Goal: Task Accomplishment & Management: Use online tool/utility

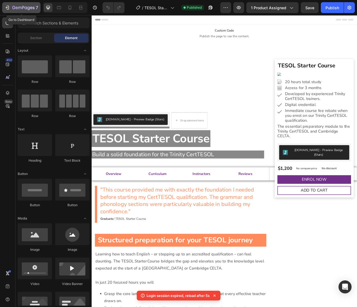
click at [22, 8] on icon "button" at bounding box center [23, 8] width 22 height 5
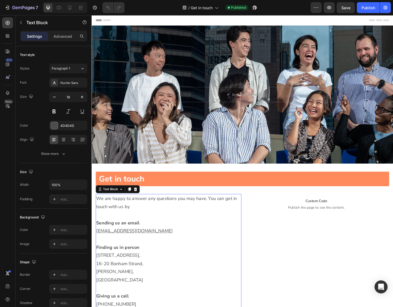
click at [144, 222] on p "We are happy to answer any questions you may have. You can get in touch with us…" at bounding box center [175, 218] width 157 height 18
click at [125, 223] on p "We are happy to answer any questions you may have. You can get in touch with us…" at bounding box center [175, 218] width 157 height 18
click at [124, 223] on p "We are happy to answer any questions you may have. You can get in touch with us…" at bounding box center [175, 218] width 157 height 18
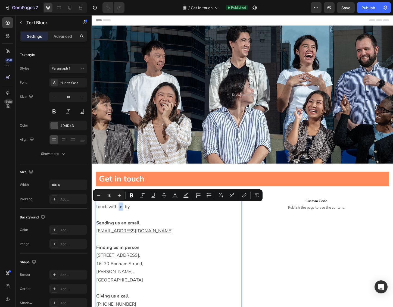
click at [124, 223] on p "We are happy to answer any questions you may have. You can get in touch with us…" at bounding box center [175, 218] width 157 height 18
drag, startPoint x: 125, startPoint y: 222, endPoint x: 95, endPoint y: 223, distance: 30.2
click at [95, 223] on section "Get in touch Heading Row Row Row We are happy to answer any questions you may h…" at bounding box center [255, 259] width 326 height 166
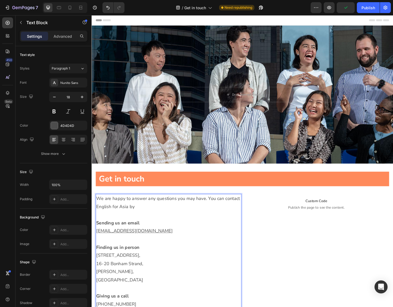
click at [219, 235] on p "Rich Text Editor. Editing area: main" at bounding box center [175, 231] width 157 height 9
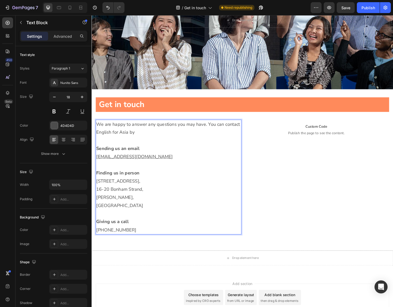
scroll to position [81, 0]
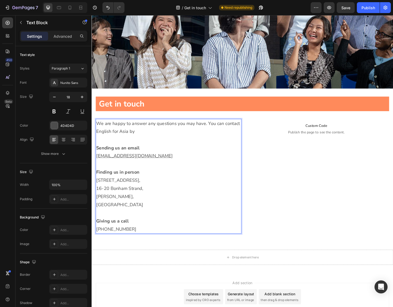
click at [135, 245] on p "+852 2366 3792" at bounding box center [175, 247] width 157 height 9
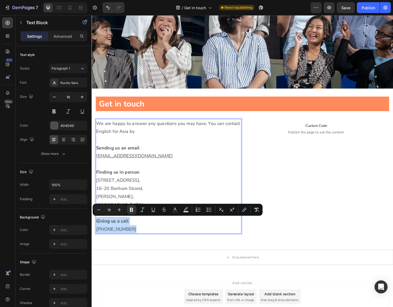
drag, startPoint x: 133, startPoint y: 245, endPoint x: 96, endPoint y: 237, distance: 37.9
click at [96, 237] on div "We are happy to answer any questions you may have. You can contact English for …" at bounding box center [175, 190] width 158 height 125
copy div "Giving us a call +852 2366 3792"
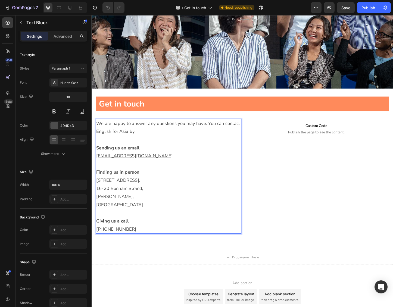
click at [130, 177] on p "Rich Text Editor. Editing area: main" at bounding box center [175, 176] width 157 height 9
click at [97, 157] on strong "Sending us an email" at bounding box center [120, 159] width 47 height 7
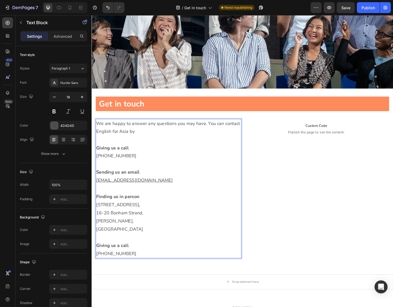
click at [119, 160] on strong "Giving us a call" at bounding box center [114, 159] width 35 height 7
click at [118, 160] on strong "Giving us a call" at bounding box center [114, 159] width 35 height 7
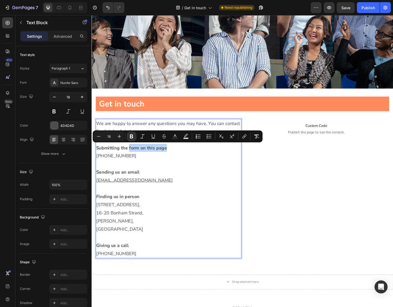
drag, startPoint x: 171, startPoint y: 159, endPoint x: 132, endPoint y: 158, distance: 38.9
click at [132, 158] on strong "Submitting the form on this page" at bounding box center [135, 159] width 76 height 7
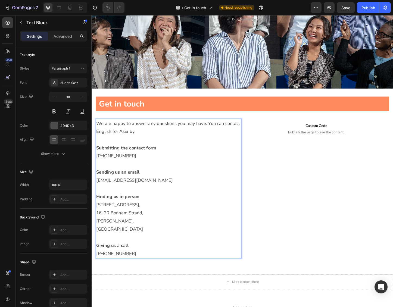
click at [134, 166] on p "+852 2366 3792" at bounding box center [175, 167] width 157 height 9
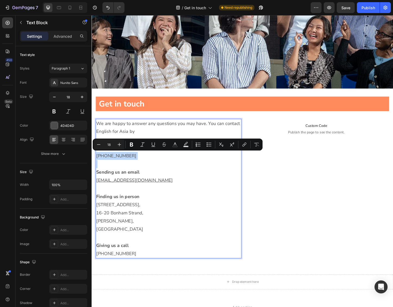
drag, startPoint x: 134, startPoint y: 167, endPoint x: 97, endPoint y: 166, distance: 37.5
click at [97, 166] on p "+852 2366 3792" at bounding box center [175, 167] width 157 height 9
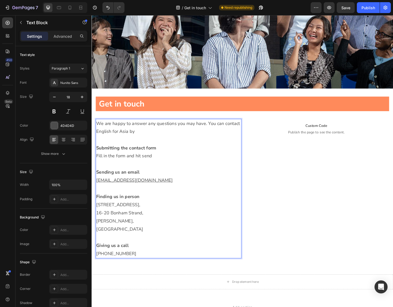
scroll to position [80, 0]
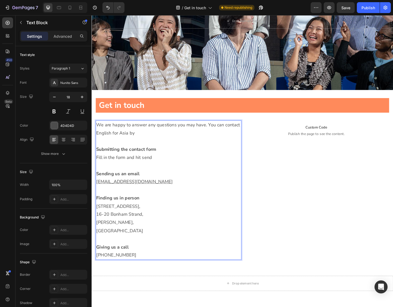
click at [156, 169] on p "Fill in the form and hit send" at bounding box center [175, 169] width 157 height 9
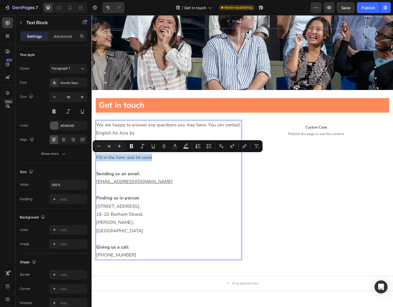
drag, startPoint x: 157, startPoint y: 169, endPoint x: 94, endPoint y: 169, distance: 62.6
click at [94, 169] on section "Get in touch Heading Row Row Row We are happy to answer any questions you may h…" at bounding box center [255, 192] width 326 height 193
drag, startPoint x: 184, startPoint y: 169, endPoint x: 97, endPoint y: 170, distance: 87.3
click at [97, 170] on p "We'll get back to you as soon as we can" at bounding box center [175, 169] width 157 height 9
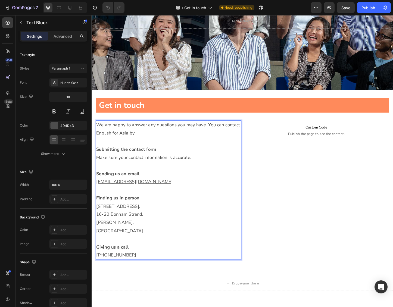
click at [132, 168] on p "Make sure your contact information is accurate." at bounding box center [175, 169] width 157 height 9
click at [209, 170] on p "Make sure your own contact information is accurate." at bounding box center [175, 169] width 157 height 9
click at [209, 169] on p "Make sure your own contact information is accurate." at bounding box center [175, 169] width 157 height 9
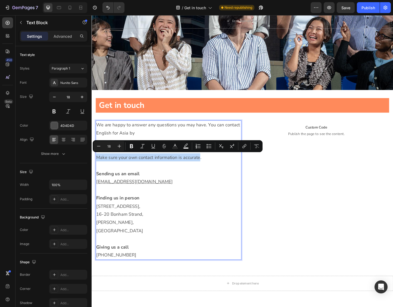
drag, startPoint x: 209, startPoint y: 169, endPoint x: 92, endPoint y: 168, distance: 117.5
click at [92, 168] on section "Get in touch Heading Row Row Row We are happy to answer any questions you may h…" at bounding box center [255, 192] width 326 height 193
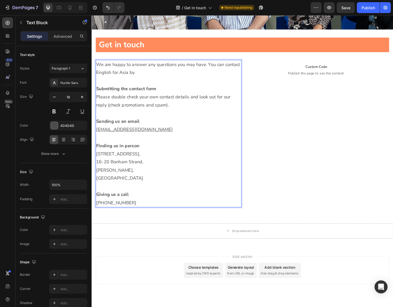
scroll to position [146, 0]
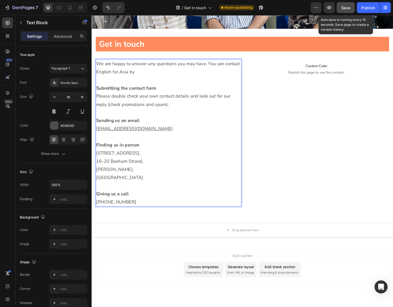
click at [349, 10] on div "Save" at bounding box center [346, 8] width 9 height 6
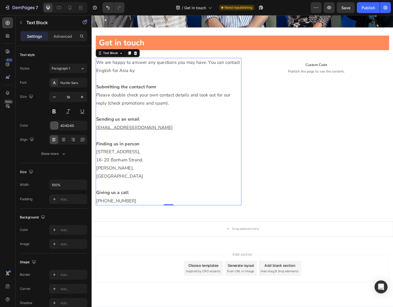
scroll to position [149, 0]
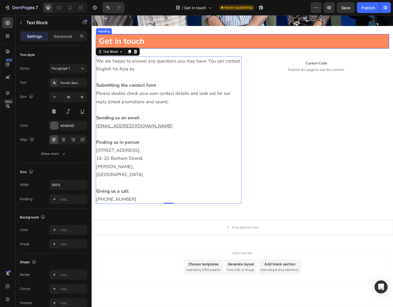
click at [159, 44] on h1 "Get in touch" at bounding box center [255, 43] width 312 height 13
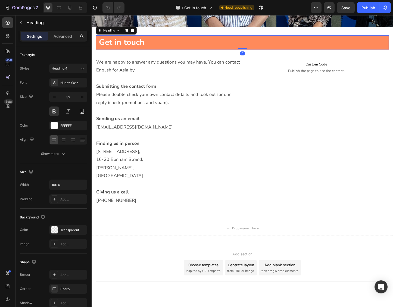
scroll to position [147, 0]
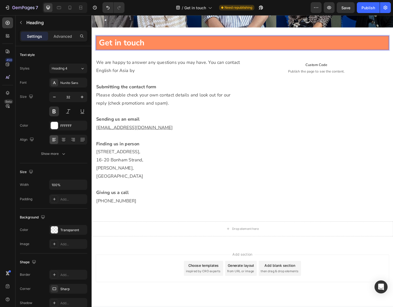
click at [147, 44] on h1 "Get in touch" at bounding box center [255, 45] width 312 height 13
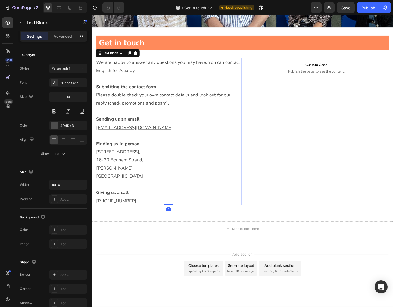
click at [164, 77] on p "We are happy to answer any questions you may have. You can contact English for …" at bounding box center [175, 71] width 157 height 18
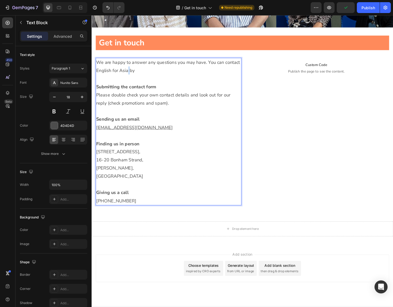
click at [130, 75] on p "We are happy to answer any questions you may have. You can contact English for …" at bounding box center [175, 71] width 157 height 18
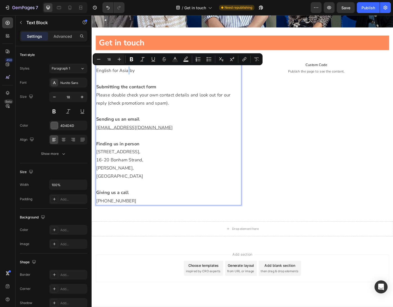
click at [130, 75] on p "We are happy to answer any questions you may have. You can contact English for …" at bounding box center [175, 71] width 157 height 18
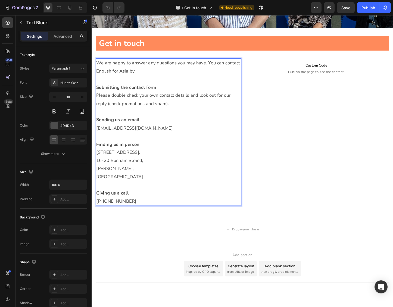
scroll to position [146, 0]
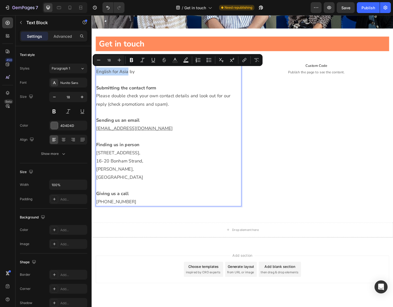
drag, startPoint x: 130, startPoint y: 75, endPoint x: 97, endPoint y: 76, distance: 33.5
click at [97, 76] on p "We are happy to answer any questions you may have. You can contact English for …" at bounding box center [175, 72] width 157 height 18
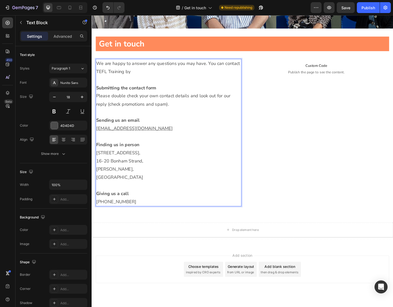
click at [161, 113] on p "Please double check your own contact details and look out for our reply (check …" at bounding box center [175, 107] width 157 height 18
click at [100, 67] on p "We are happy to answer any questions you may have. You can contact TEFL Trainin…" at bounding box center [175, 72] width 157 height 18
click at [99, 67] on p "We are happy to answer any questions you may have. You can contact TEFL Trainin…" at bounding box center [175, 72] width 157 height 18
click at [198, 76] on p "TEFL Training is run by English for Asia and we are happy to answer any questio…" at bounding box center [175, 72] width 157 height 18
click at [226, 76] on p "TEFL Training is run by English for Asia and we are happy to answer any questio…" at bounding box center [175, 72] width 157 height 18
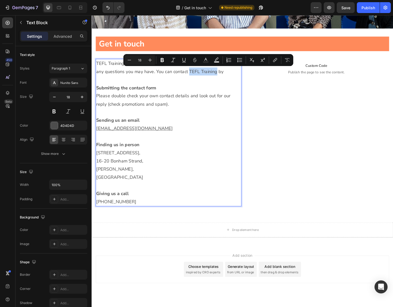
drag, startPoint x: 225, startPoint y: 77, endPoint x: 197, endPoint y: 77, distance: 28.0
click at [197, 77] on p "TEFL Training is run by English for Asia and we are happy to answer any questio…" at bounding box center [175, 72] width 157 height 18
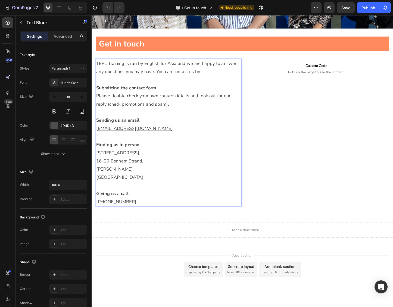
click at [139, 94] on strong "Submitting the contact form" at bounding box center [129, 94] width 65 height 7
click at [152, 95] on p "Submitting the form" at bounding box center [175, 93] width 157 height 9
click at [166, 109] on p "Please double check your own contact details and look out for our reply (check …" at bounding box center [175, 107] width 157 height 18
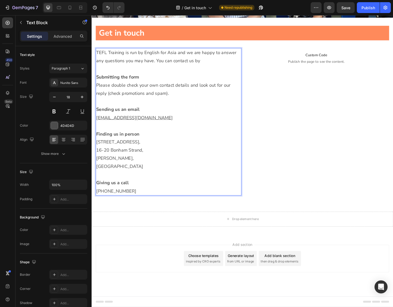
click at [201, 67] on p "TEFL Training is run by English for Asia and we are happy to answer any questio…" at bounding box center [175, 60] width 157 height 18
click at [218, 66] on p "TEFL Training is run by English for Asia and we are happy to answer any questio…" at bounding box center [175, 60] width 157 height 18
click at [143, 206] on p "+852 2366 3792" at bounding box center [175, 206] width 157 height 9
click at [162, 66] on p "TEFL Training is run by English for Asia and we are happy to answer any questio…" at bounding box center [175, 61] width 157 height 18
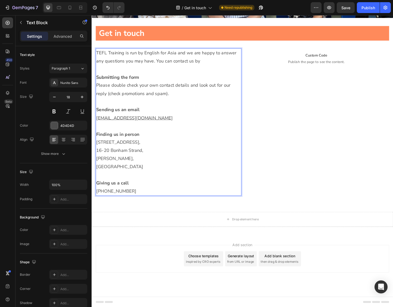
click at [161, 66] on p "TEFL Training is run by English for Asia and we are happy to answer any questio…" at bounding box center [175, 61] width 157 height 18
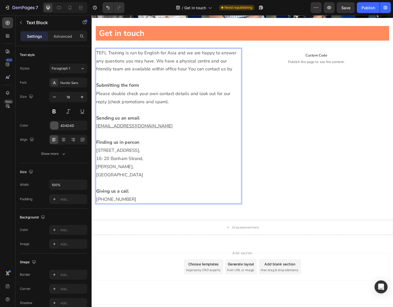
click at [220, 65] on p "TEFL Training is run by English for Asia and we are happy to answer any questio…" at bounding box center [175, 65] width 157 height 26
click at [194, 73] on p "TEFL Training is run by English for Asia and we are happy to answer any questio…" at bounding box center [175, 65] width 157 height 26
click at [156, 74] on p "TEFL Training is run by English for Asia and we are happy to answer any questio…" at bounding box center [175, 65] width 157 height 26
click at [194, 73] on p "TEFL Training is run by English for Asia and we are happy to answer any questio…" at bounding box center [175, 65] width 157 height 26
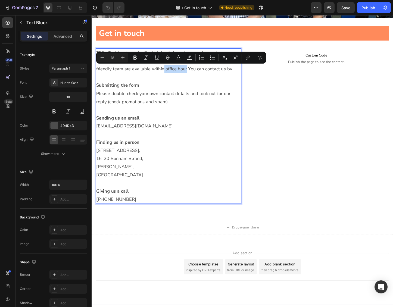
drag, startPoint x: 194, startPoint y: 73, endPoint x: 170, endPoint y: 75, distance: 23.7
click at [170, 75] on p "TEFL Training is run by English for Asia and we are happy to answer any questio…" at bounding box center [175, 65] width 157 height 26
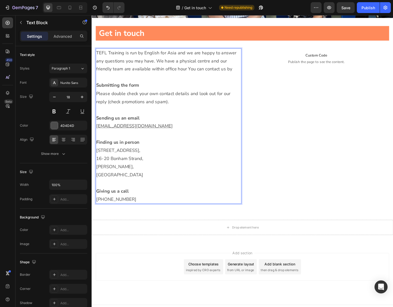
click at [180, 85] on p "Rich Text Editor. Editing area: main" at bounding box center [175, 82] width 157 height 9
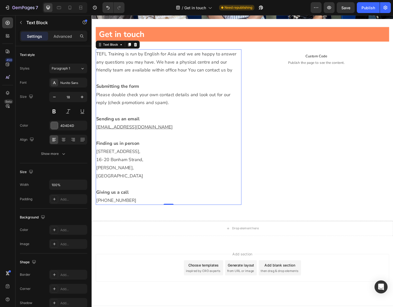
scroll to position [156, 0]
click at [183, 58] on p "TEFL Training is run by English for Asia and we are happy to answer any questio…" at bounding box center [175, 66] width 157 height 26
click at [219, 65] on p "TEFL Training is run by English for Asia and we are happy to answer any questio…" at bounding box center [175, 66] width 157 height 26
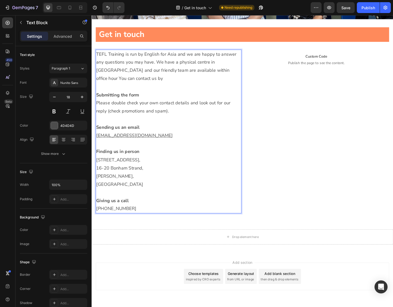
click at [203, 75] on p "TEFL Training is run by English for Asia and we are happy to answer any questio…" at bounding box center [175, 70] width 157 height 35
click at [211, 75] on p "TEFL Training is run by English for Asia and we are happy to answer any questio…" at bounding box center [175, 70] width 157 height 35
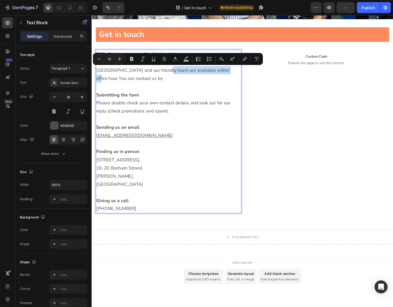
drag, startPoint x: 211, startPoint y: 75, endPoint x: 146, endPoint y: 79, distance: 65.9
click at [146, 79] on p "TEFL Training is run by English for Asia and we are happy to answer any questio…" at bounding box center [175, 70] width 157 height 35
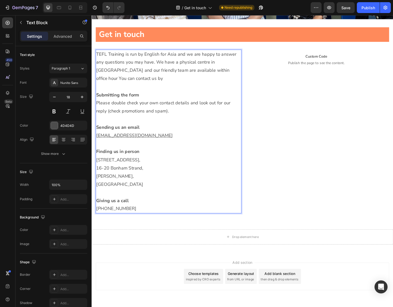
click at [162, 66] on p "TEFL Training is run by English for Asia and we are happy to answer any questio…" at bounding box center [175, 70] width 157 height 35
click at [174, 75] on p "TEFL Training is run by English for Asia and we are happy to answer any questio…" at bounding box center [175, 70] width 157 height 35
click at [229, 75] on p "TEFL Training is run by English for Asia and we are happy to answer any questio…" at bounding box center [175, 70] width 157 height 35
click at [206, 73] on p "TEFL Training is run by English for Asia and we are happy to answer any questio…" at bounding box center [175, 70] width 157 height 35
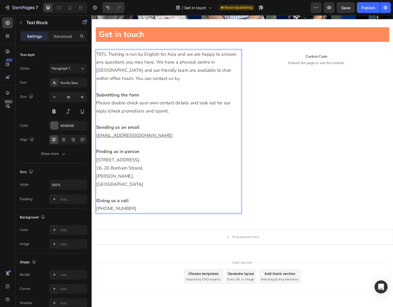
click at [205, 75] on p "TEFL Training is run by English for Asia and we are happy to answer any questio…" at bounding box center [175, 70] width 157 height 35
click at [245, 75] on p "TEFL Training is run by English for Asia and we are happy to answer any questio…" at bounding box center [175, 70] width 157 height 35
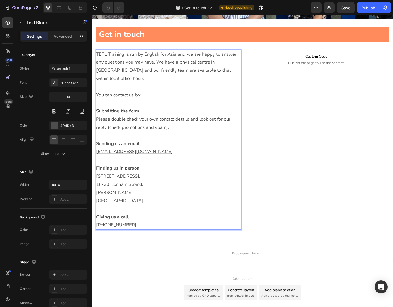
click at [153, 67] on p "TEFL Training is run by English for Asia and we are happy to answer any questio…" at bounding box center [175, 70] width 157 height 35
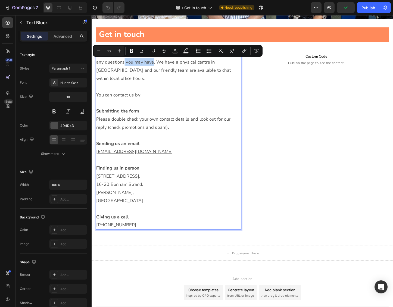
drag, startPoint x: 159, startPoint y: 66, endPoint x: 126, endPoint y: 68, distance: 33.0
click at [126, 68] on p "TEFL Training is run by English for Asia and we are happy to answer any questio…" at bounding box center [175, 70] width 157 height 35
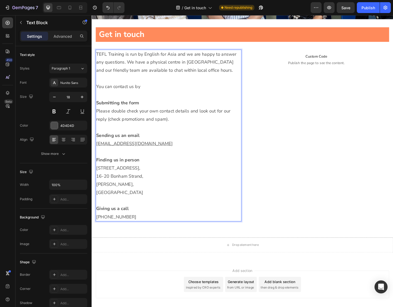
click at [100, 65] on p "TEFL Training is run by English for Asia and we are happy to answer any questio…" at bounding box center [175, 66] width 157 height 26
drag, startPoint x: 157, startPoint y: 155, endPoint x: 161, endPoint y: 156, distance: 3.5
click at [157, 155] on p "tesol@englishforasia.com" at bounding box center [175, 154] width 157 height 9
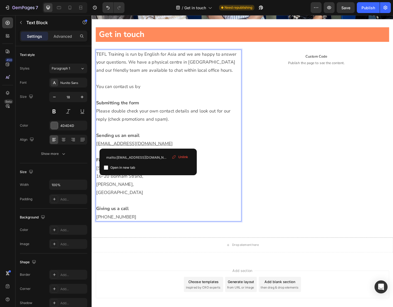
click at [163, 156] on p "tesol@englishforasia.com ⁠⁠⁠⁠⁠⁠⁠" at bounding box center [175, 154] width 157 height 9
click at [180, 129] on p "Please double check your own contact details and look out for our reply (check …" at bounding box center [175, 124] width 157 height 18
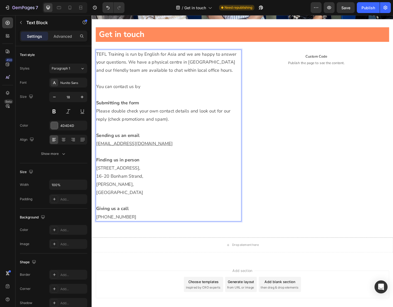
click at [97, 92] on p "You can contact us by" at bounding box center [175, 92] width 157 height 9
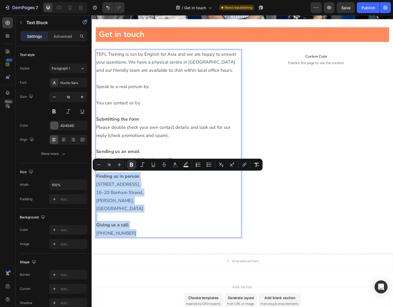
drag, startPoint x: 138, startPoint y: 250, endPoint x: 93, endPoint y: 188, distance: 76.1
click at [93, 188] on section "Get in touch Heading Row Row Row TEFL Training is run by English for Asia and w…" at bounding box center [255, 142] width 326 height 245
click at [128, 189] on strong "Finding us in person" at bounding box center [120, 189] width 47 height 7
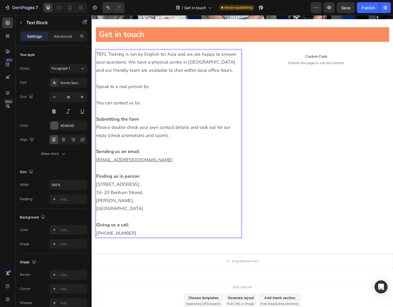
click at [120, 189] on strong "Finding us in person" at bounding box center [120, 189] width 47 height 7
click at [175, 66] on p "TEFL Training is run by English for Asia and we are happy to answer your questi…" at bounding box center [175, 66] width 157 height 26
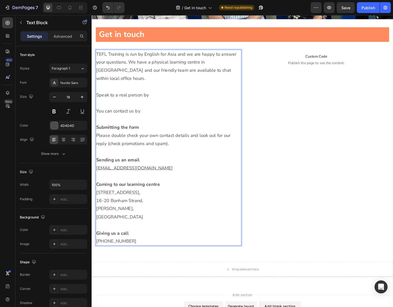
click at [160, 97] on p "Speak to a real person by" at bounding box center [175, 101] width 157 height 9
click at [139, 247] on p "Giving us a call" at bounding box center [175, 251] width 157 height 9
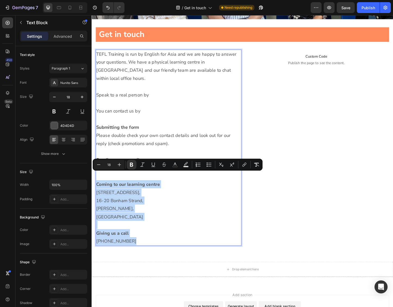
drag, startPoint x: 137, startPoint y: 251, endPoint x: 94, endPoint y: 192, distance: 72.8
click at [94, 192] on section "Get in touch Heading Row Row Row TEFL Training is run by English for Asia and w…" at bounding box center [255, 147] width 326 height 254
copy div "Coming to our learning centre 6 Floor, Gee Tuck Building, 16-20 Bonham Strand, …"
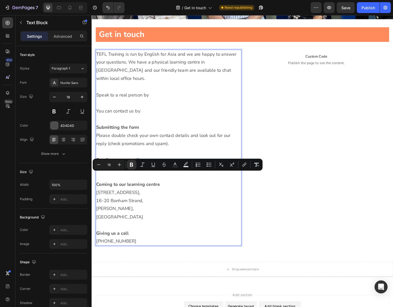
click at [110, 123] on p "Rich Text Editor. Editing area: main" at bounding box center [175, 127] width 157 height 9
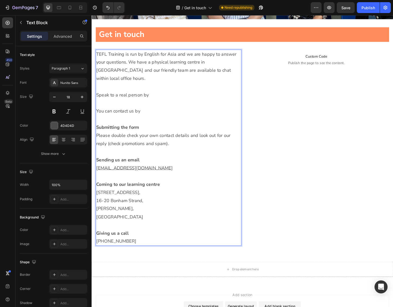
click at [146, 106] on p "Rich Text Editor. Editing area: main" at bounding box center [175, 110] width 157 height 9
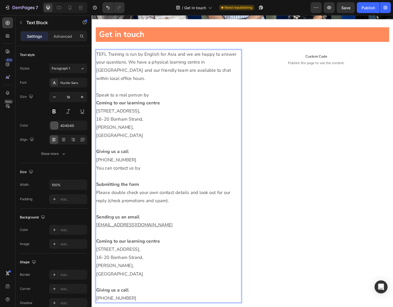
click at [155, 97] on p "Speak to a real person by" at bounding box center [175, 101] width 157 height 9
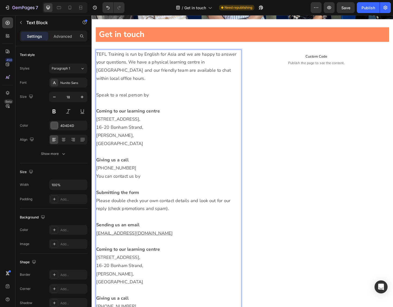
click at [98, 185] on p "You can contact us by" at bounding box center [175, 189] width 157 height 9
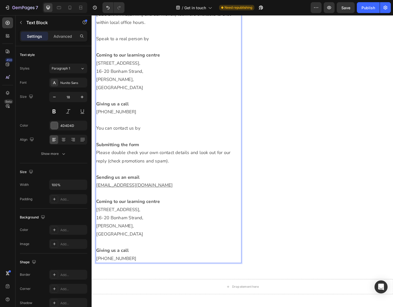
scroll to position [219, 0]
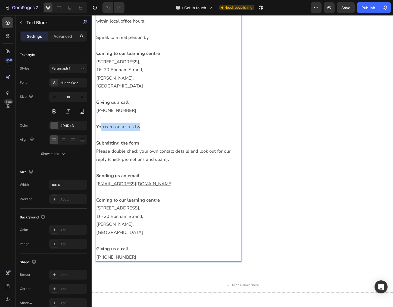
drag, startPoint x: 144, startPoint y: 127, endPoint x: 113, endPoint y: 127, distance: 31.0
click at [101, 132] on p "You can contact us by" at bounding box center [175, 136] width 157 height 9
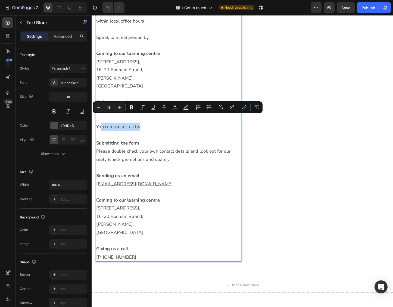
click at [121, 132] on p "You can contact us by" at bounding box center [175, 136] width 157 height 9
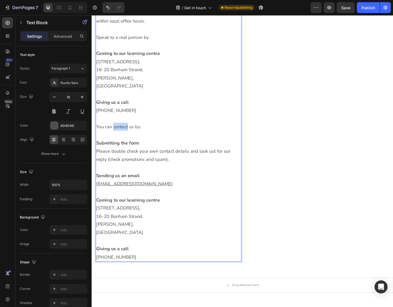
click at [121, 132] on p "You can contact us by" at bounding box center [175, 136] width 157 height 9
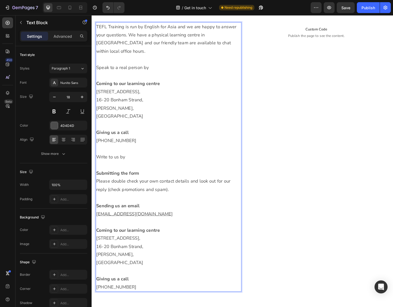
scroll to position [185, 0]
click at [135, 69] on p "Speak to a real person by" at bounding box center [175, 73] width 157 height 9
click at [188, 86] on p "Coming to our learning centre" at bounding box center [175, 90] width 157 height 9
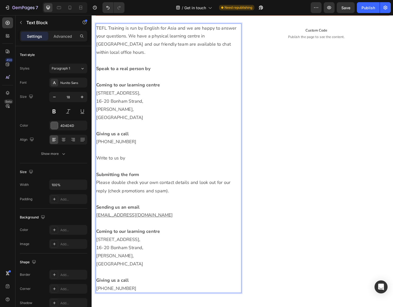
click at [140, 70] on strong "Speak to a real person by" at bounding box center [126, 73] width 58 height 7
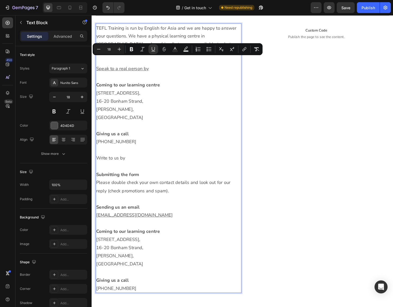
click at [172, 86] on p "Coming to our learning centre" at bounding box center [175, 90] width 157 height 9
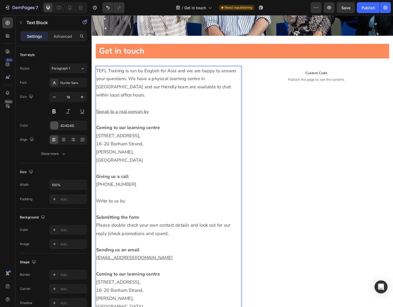
scroll to position [137, 0]
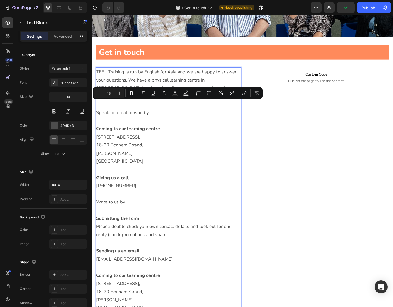
click at [163, 125] on p "Rich Text Editor. Editing area: main" at bounding box center [175, 129] width 157 height 9
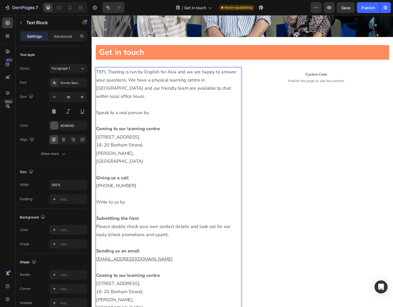
click at [151, 116] on p "Speak to a real person by" at bounding box center [175, 120] width 157 height 9
click at [149, 116] on p "Speak to a real person by" at bounding box center [175, 120] width 157 height 9
click at [136, 116] on p "Speak to a real person" at bounding box center [175, 120] width 157 height 9
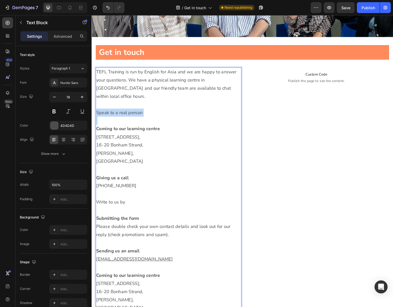
click at [136, 116] on p "Speak to a real person" at bounding box center [175, 120] width 157 height 9
click at [114, 135] on strong "Coming to our learning centre" at bounding box center [131, 138] width 69 height 7
click at [122, 135] on strong "Come to our learning centre" at bounding box center [129, 138] width 64 height 7
click at [121, 135] on strong "Come to our learning centre" at bounding box center [129, 138] width 64 height 7
click at [110, 188] on strong "Giving us a call" at bounding box center [114, 191] width 35 height 7
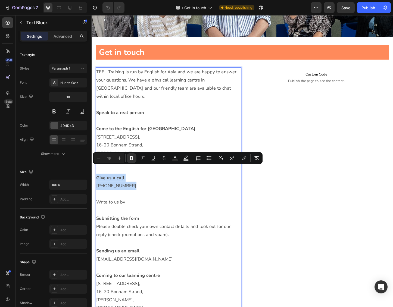
drag, startPoint x: 127, startPoint y: 189, endPoint x: 93, endPoint y: 180, distance: 35.2
click at [93, 180] on section "Get in touch Heading Row Row Row TEFL Training is run by English for Asia and w…" at bounding box center [255, 205] width 326 height 333
copy div "Give us a call +852 2366 3792"
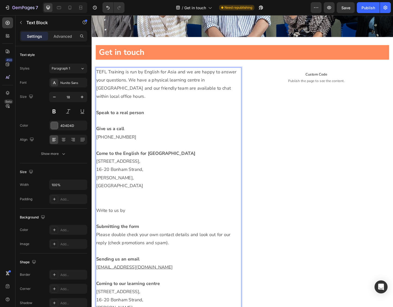
click at [123, 117] on strong "Speak to a real person" at bounding box center [123, 120] width 52 height 7
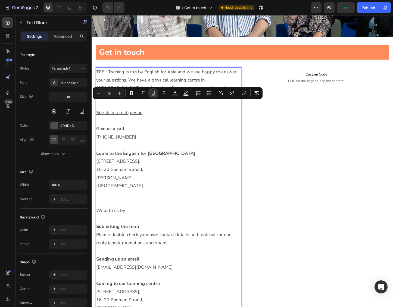
click at [176, 151] on p "Rich Text Editor. Editing area: main" at bounding box center [175, 155] width 157 height 9
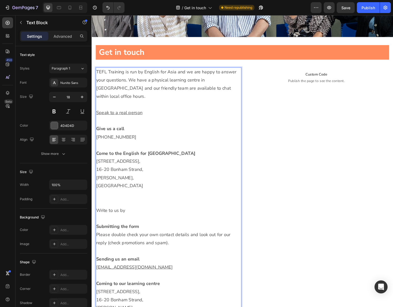
click at [119, 117] on u "Speak to a real person" at bounding box center [122, 120] width 50 height 7
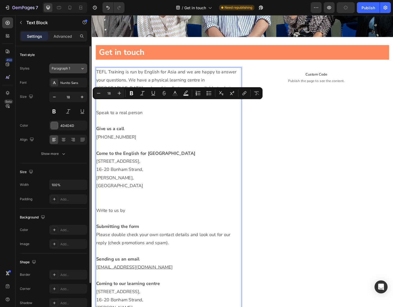
click at [83, 69] on icon at bounding box center [83, 68] width 2 height 1
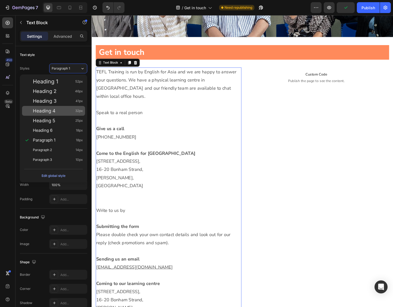
click at [58, 113] on div "Heading 4 32px" at bounding box center [58, 110] width 50 height 5
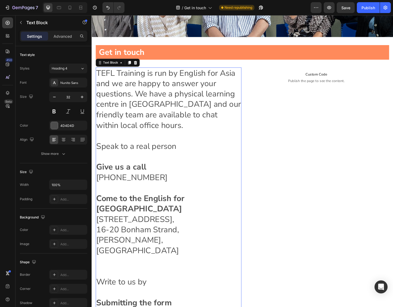
type input "18"
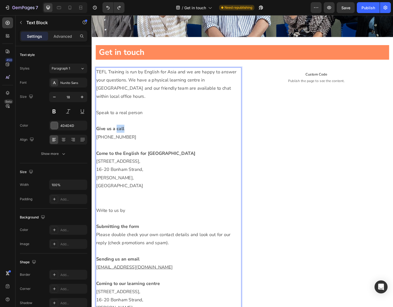
click at [125, 135] on strong "Give us a call" at bounding box center [112, 138] width 30 height 7
click at [124, 135] on strong "Give us a call" at bounding box center [112, 138] width 30 height 7
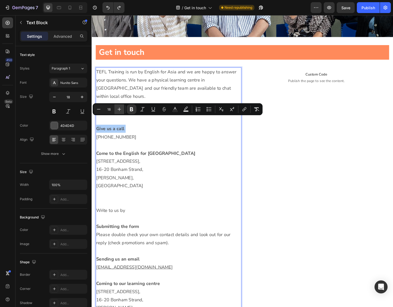
click at [119, 110] on icon "Editor contextual toolbar" at bounding box center [120, 110] width 4 height 4
type input "18"
click at [157, 151] on p "Rich Text Editor. Editing area: main" at bounding box center [175, 155] width 157 height 9
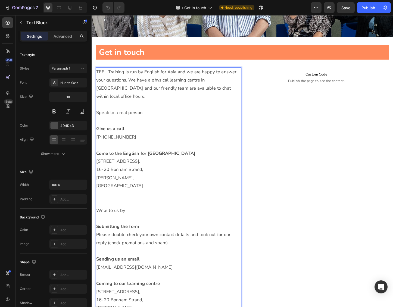
click at [124, 116] on p "Speak to a real person" at bounding box center [175, 120] width 157 height 9
click at [123, 116] on p "Speak to a real person" at bounding box center [175, 120] width 157 height 9
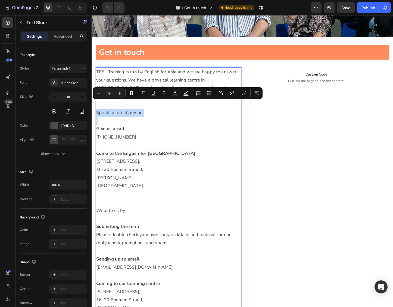
drag, startPoint x: 115, startPoint y: 116, endPoint x: 107, endPoint y: 114, distance: 8.7
click at [115, 116] on p "Speak to a real person" at bounding box center [175, 120] width 157 height 9
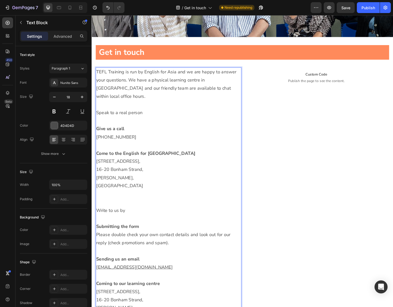
click at [100, 116] on p "Speak to a real person" at bounding box center [175, 120] width 157 height 9
click at [158, 116] on p "To speak to a real person" at bounding box center [175, 120] width 157 height 9
click at [128, 222] on p "Write to us by" at bounding box center [175, 226] width 157 height 9
click at [126, 222] on p "Write to us by" at bounding box center [175, 226] width 157 height 9
click at [129, 222] on p "Write to us by" at bounding box center [175, 226] width 157 height 9
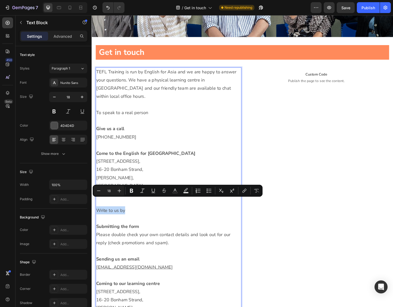
drag, startPoint x: 129, startPoint y: 218, endPoint x: 98, endPoint y: 218, distance: 31.3
click at [98, 222] on p "Write to us by" at bounding box center [175, 226] width 157 height 9
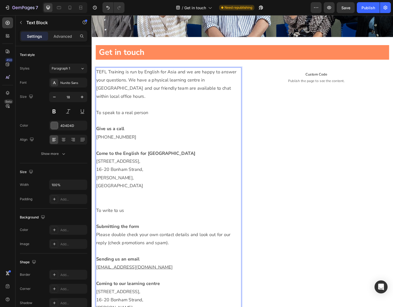
click at [120, 241] on strong "Submitting the form" at bounding box center [120, 244] width 47 height 7
click at [134, 222] on p "To write to us" at bounding box center [175, 226] width 157 height 9
click at [122, 241] on strong "Submitting the form" at bounding box center [120, 244] width 47 height 7
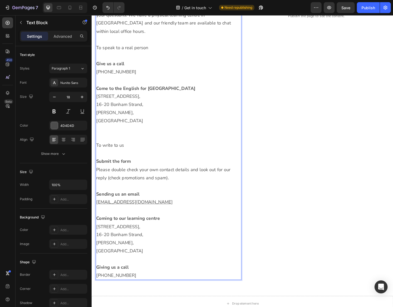
scroll to position [209, 0]
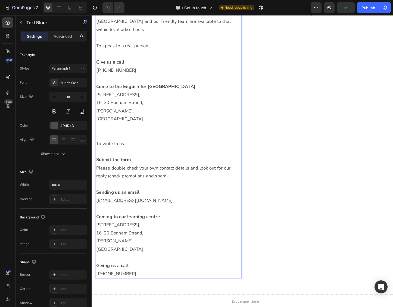
click at [114, 204] on strong "Sending us an email" at bounding box center [120, 207] width 47 height 7
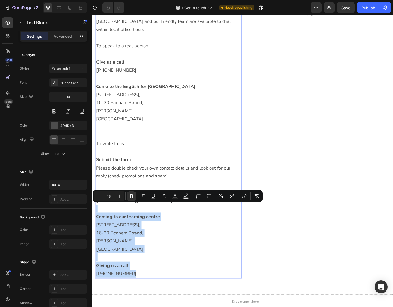
drag, startPoint x: 137, startPoint y: 283, endPoint x: 98, endPoint y: 216, distance: 77.8
click at [98, 216] on div "TEFL Training is run by English for Asia and we are happy to answer your questi…" at bounding box center [175, 149] width 158 height 301
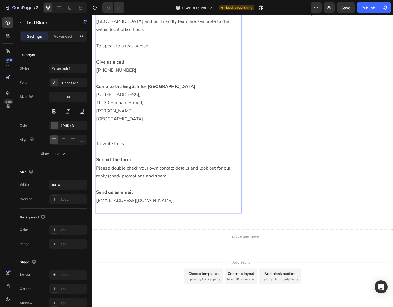
click at [325, 148] on div "Custom Code Publish the page to see the content. Custom Code" at bounding box center [335, 114] width 158 height 230
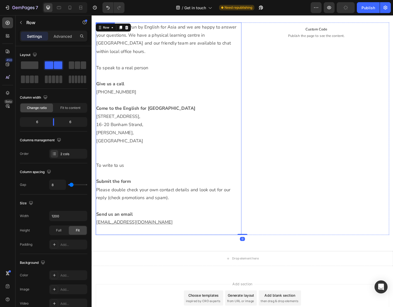
scroll to position [185, 0]
click at [166, 236] on p "tesol@englishforasia.com" at bounding box center [175, 240] width 157 height 9
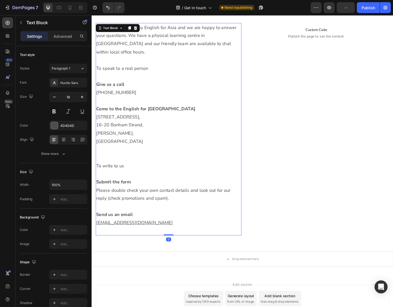
scroll to position [185, 0]
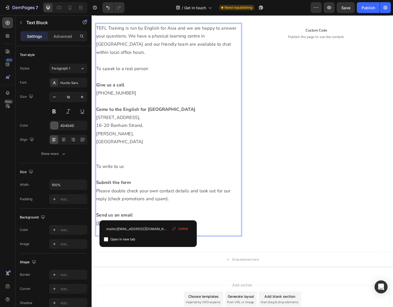
click at [161, 236] on p "tesol@englishforasia.com" at bounding box center [175, 240] width 157 height 9
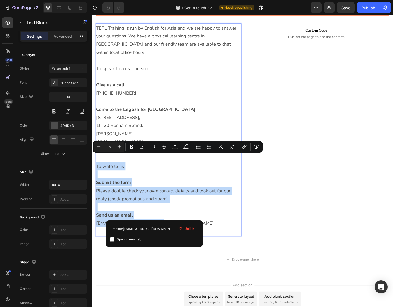
drag, startPoint x: 160, startPoint y: 231, endPoint x: 95, endPoint y: 166, distance: 91.9
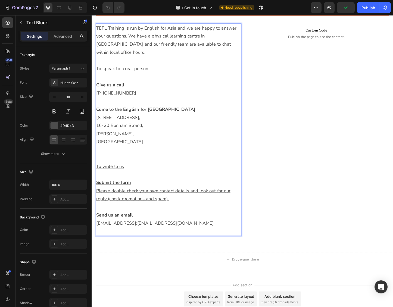
click at [190, 148] on p "Hong Kong" at bounding box center [175, 152] width 157 height 9
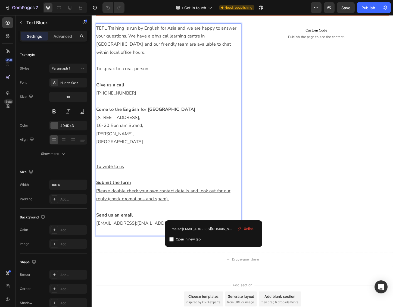
click at [234, 236] on p "tesol@englishforasia.commailto:tesol@englishforasia.com" at bounding box center [175, 240] width 157 height 9
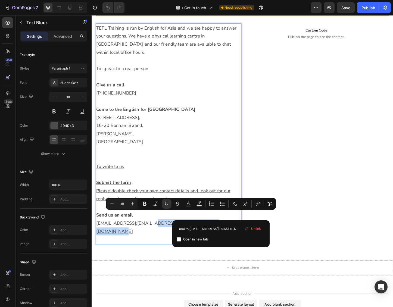
drag, startPoint x: 232, startPoint y: 232, endPoint x: 155, endPoint y: 233, distance: 77.3
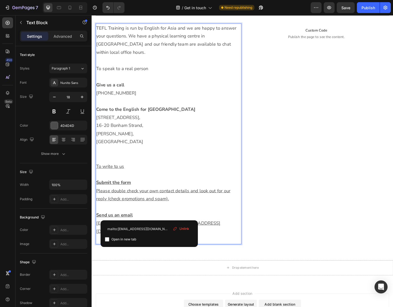
click at [231, 236] on p "tesol@englishforasia.com lto:tesol@englishforasia.com" at bounding box center [175, 245] width 157 height 18
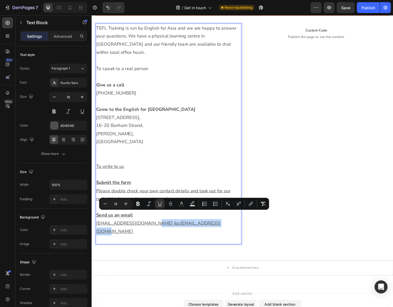
drag, startPoint x: 233, startPoint y: 232, endPoint x: 153, endPoint y: 231, distance: 79.2
click at [153, 236] on p "tesol@englishforasia.com lto:tesol@englishforasia.com" at bounding box center [175, 245] width 157 height 18
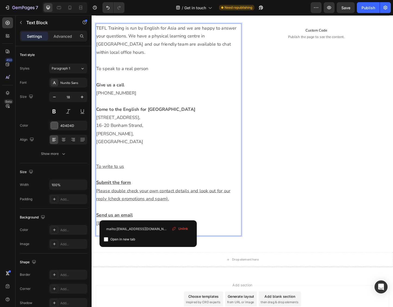
click at [172, 139] on p "Sheung Wan," at bounding box center [175, 143] width 157 height 9
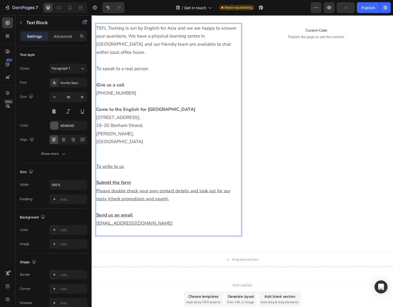
click at [119, 69] on p "To speak to a real person" at bounding box center [175, 73] width 157 height 9
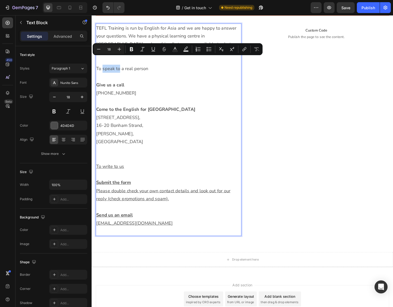
drag, startPoint x: 121, startPoint y: 64, endPoint x: 103, endPoint y: 65, distance: 18.5
click at [103, 69] on p "To speak to a real person" at bounding box center [175, 73] width 157 height 9
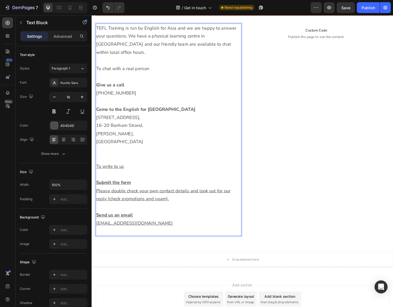
click at [107, 69] on p "To chat with a real person" at bounding box center [175, 73] width 157 height 9
click at [115, 114] on strong "Come to the English for Asia learning centre" at bounding box center [150, 117] width 107 height 7
click at [121, 157] on p "Rich Text Editor. Editing area: main" at bounding box center [175, 161] width 157 height 9
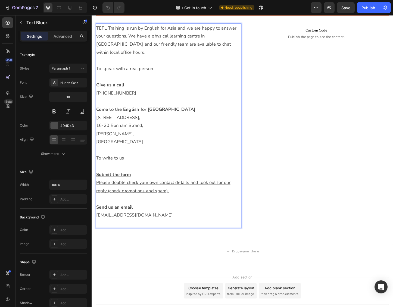
click at [114, 167] on u "To write to us" at bounding box center [112, 170] width 30 height 7
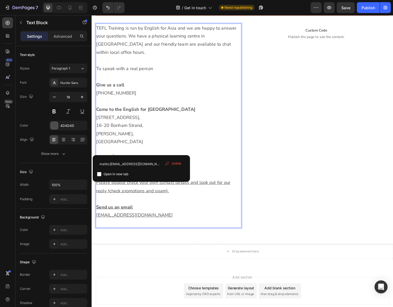
click at [114, 167] on u "To write to us" at bounding box center [112, 170] width 30 height 7
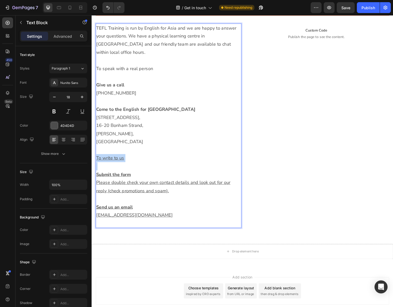
click at [114, 167] on u "To write to us" at bounding box center [112, 170] width 30 height 7
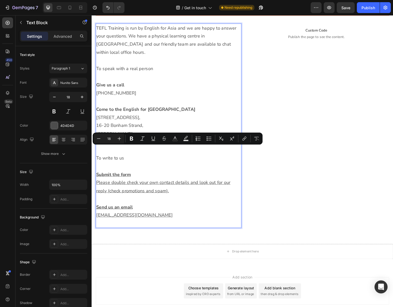
click at [216, 122] on p "6 Floor, Gee Tuck Building," at bounding box center [175, 126] width 157 height 9
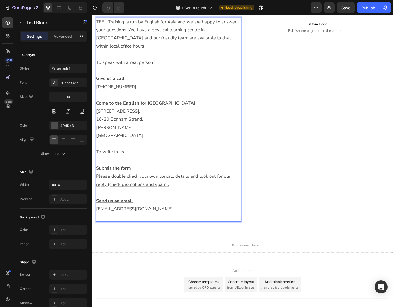
scroll to position [202, 0]
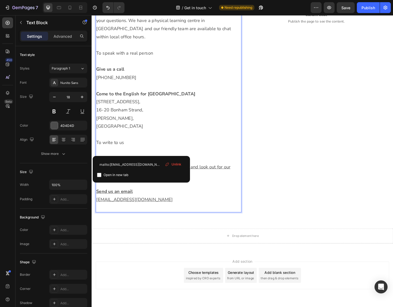
click at [197, 166] on p "Submit the form" at bounding box center [175, 170] width 157 height 9
click at [175, 165] on span "Unlink" at bounding box center [177, 164] width 10 height 5
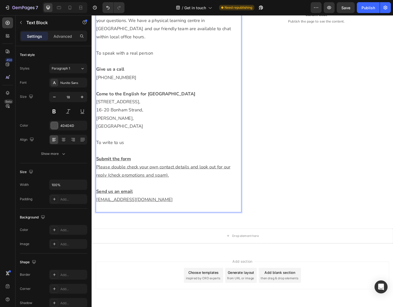
click at [190, 149] on p "To write to us" at bounding box center [175, 153] width 157 height 9
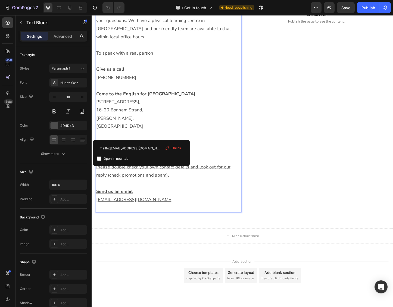
click at [178, 148] on span "Unlink" at bounding box center [177, 148] width 10 height 5
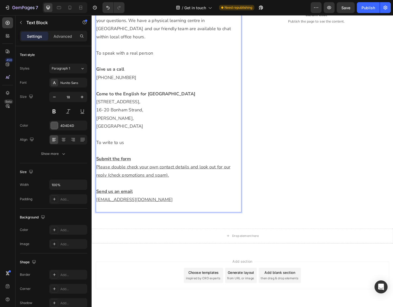
click at [120, 168] on u "Submit the form" at bounding box center [116, 171] width 38 height 7
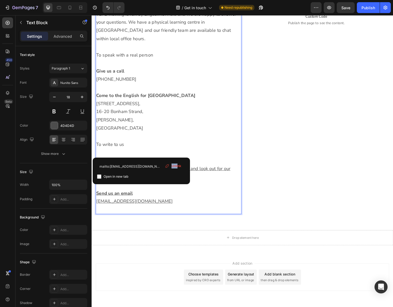
click at [178, 164] on div "Unlink" at bounding box center [173, 166] width 21 height 7
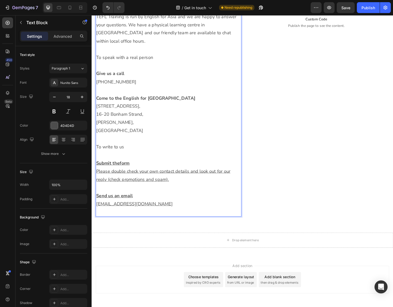
scroll to position [196, 0]
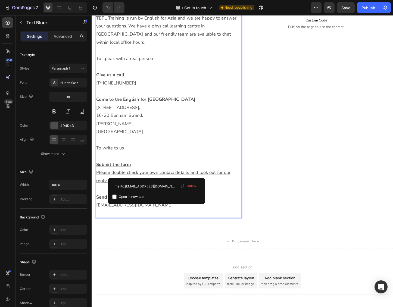
click at [173, 187] on p "Please double check your own contact details and look out for our reply (check …" at bounding box center [175, 190] width 157 height 18
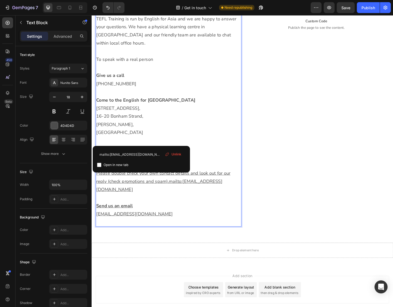
click at [147, 156] on p "To write to us" at bounding box center [175, 160] width 157 height 9
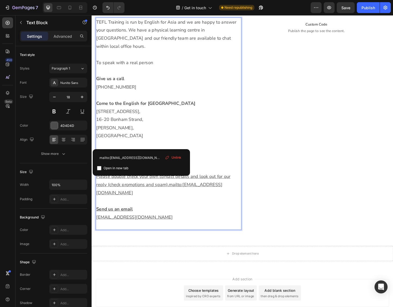
scroll to position [191, 0]
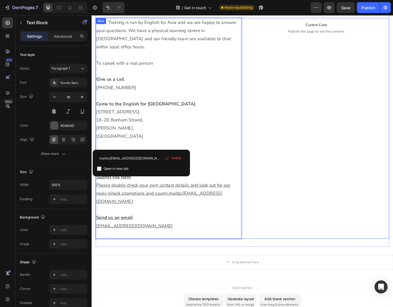
click at [350, 121] on div "Custom Code Publish the page to see the content. Custom Code" at bounding box center [335, 137] width 158 height 239
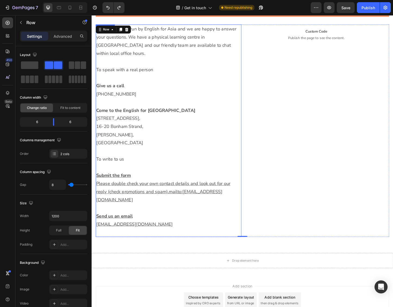
scroll to position [183, 0]
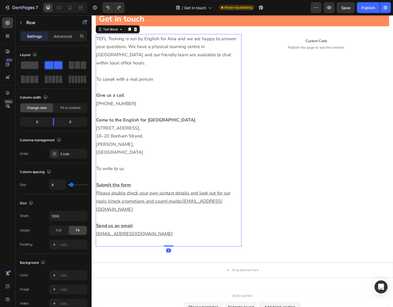
click at [131, 80] on p "To speak with a real person" at bounding box center [175, 84] width 157 height 9
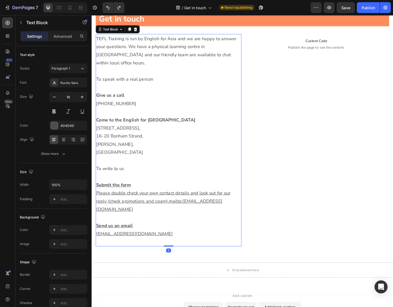
scroll to position [171, 0]
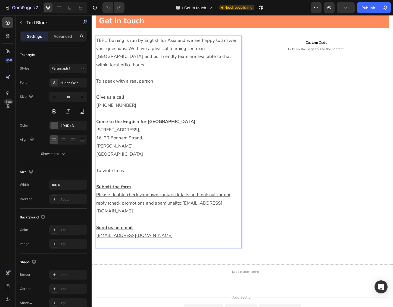
click at [233, 60] on p "TEFL Training is run by English for Asia and we are happy to answer your questi…" at bounding box center [175, 55] width 157 height 35
click at [117, 82] on p "To speak with a real person" at bounding box center [175, 86] width 157 height 9
click at [159, 82] on p "To speak with a real person" at bounding box center [175, 86] width 157 height 9
click at [102, 82] on p "To speak with a real person" at bounding box center [175, 86] width 157 height 9
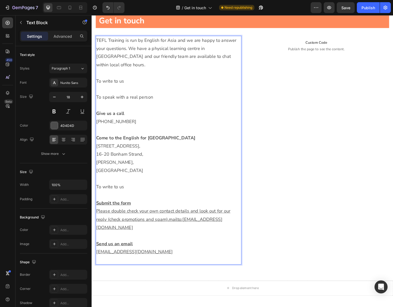
click at [118, 100] on p "To speak with a real person" at bounding box center [175, 104] width 157 height 9
click at [126, 82] on p "To write to us" at bounding box center [175, 86] width 157 height 9
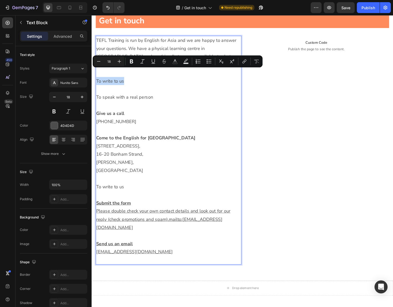
drag, startPoint x: 126, startPoint y: 78, endPoint x: 92, endPoint y: 77, distance: 34.8
click at [92, 77] on section "Get in touch Heading Row Row Row TEFL Training is run by English for Asia and w…" at bounding box center [255, 149] width 326 height 289
click at [115, 82] on p "To write to us" at bounding box center [175, 86] width 157 height 9
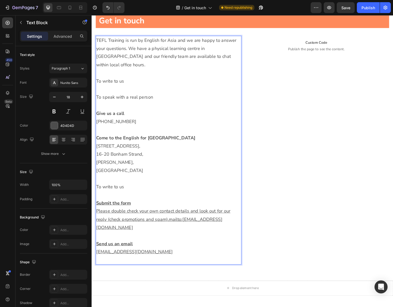
click at [141, 82] on p "To write to us" at bounding box center [175, 86] width 157 height 9
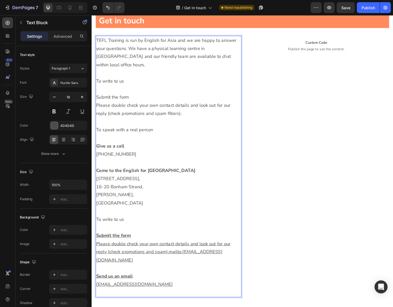
click at [122, 100] on p "Submit the form" at bounding box center [175, 104] width 157 height 9
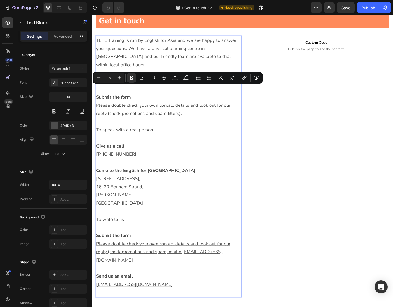
click at [153, 109] on p "Please double check your own contact details and look out for our reply (check …" at bounding box center [175, 118] width 157 height 18
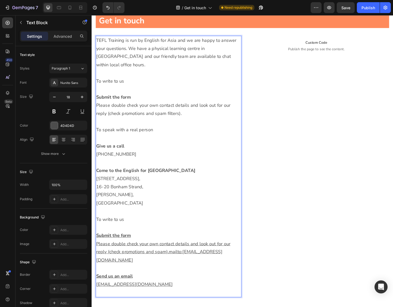
click at [195, 112] on p "Please double check your own contact details and look out for our reply (check …" at bounding box center [175, 118] width 157 height 18
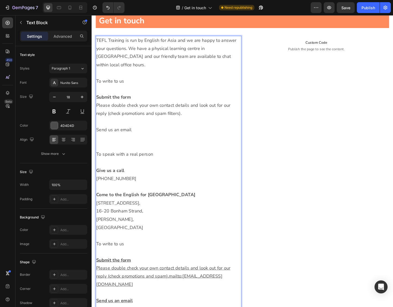
click at [113, 135] on p "Send us an email" at bounding box center [175, 139] width 157 height 9
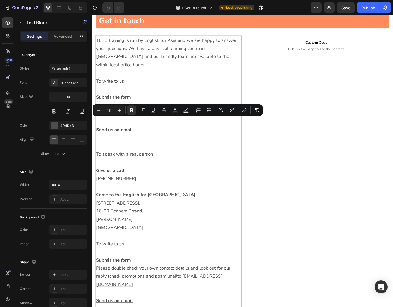
click at [122, 144] on p "Rich Text Editor. Editing area: main" at bounding box center [175, 148] width 157 height 9
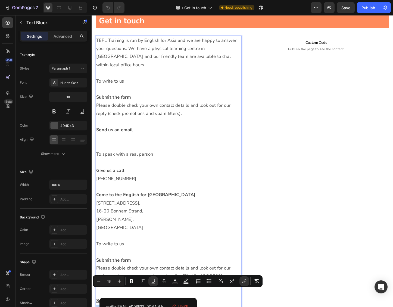
drag, startPoint x: 159, startPoint y: 318, endPoint x: 96, endPoint y: 317, distance: 62.8
click at [96, 307] on div "TEFL Training is run by English for Asia and we are happy to answer your questi…" at bounding box center [175, 193] width 158 height 310
copy u "tesol@englishforasia.com"
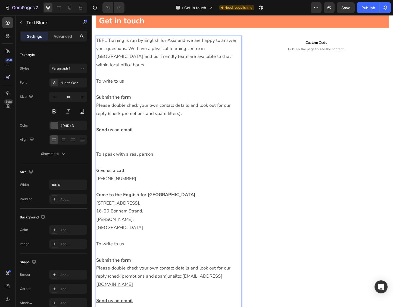
click at [117, 136] on strong "Send us an email" at bounding box center [116, 139] width 39 height 7
click at [114, 144] on p "Rich Text Editor. Editing area: main" at bounding box center [175, 148] width 157 height 9
click at [183, 161] on p "To speak with a real person" at bounding box center [175, 165] width 157 height 9
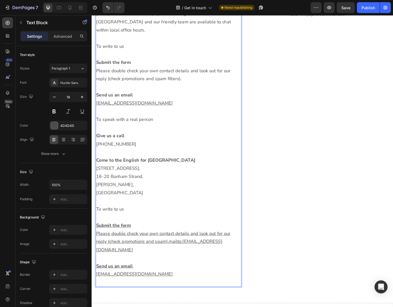
scroll to position [210, 0]
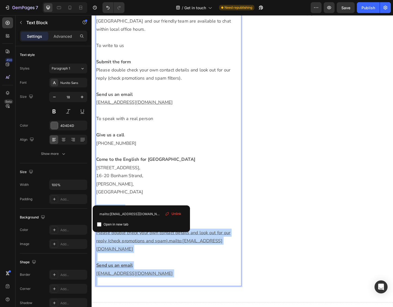
drag, startPoint x: 97, startPoint y: 215, endPoint x: 180, endPoint y: 284, distance: 107.8
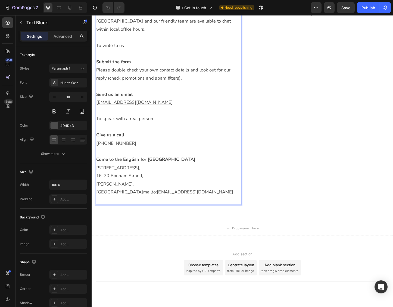
click at [154, 211] on p "Rich Text Editor. Editing area: main" at bounding box center [175, 215] width 157 height 9
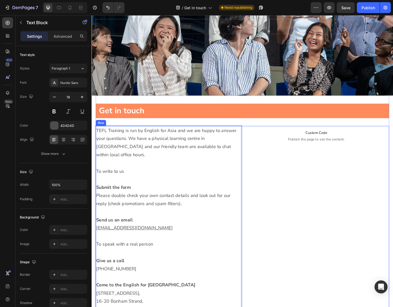
scroll to position [73, 0]
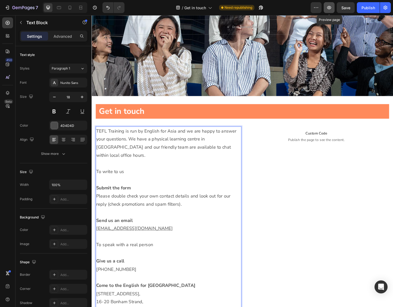
click at [331, 5] on icon "button" at bounding box center [329, 7] width 5 height 5
click at [120, 180] on p "To write to us" at bounding box center [175, 184] width 157 height 9
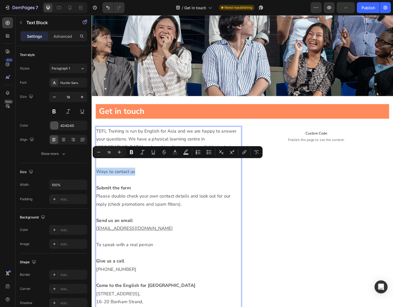
drag, startPoint x: 141, startPoint y: 176, endPoint x: 97, endPoint y: 176, distance: 44.1
click at [97, 180] on p "Ways to contact us" at bounding box center [175, 184] width 157 height 9
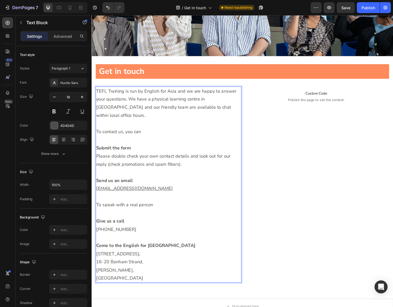
scroll to position [122, 0]
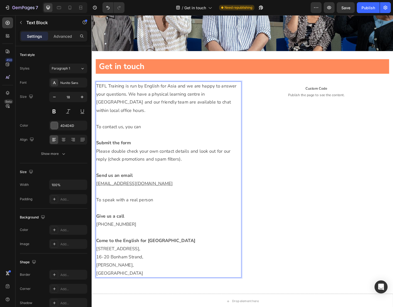
click at [139, 211] on p "To speak with a real person" at bounding box center [175, 215] width 157 height 9
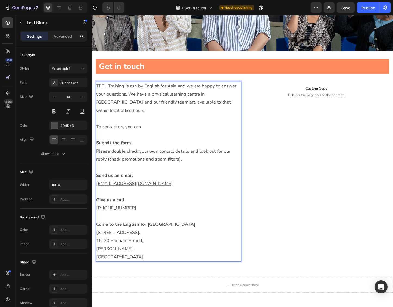
click at [125, 132] on p "To contact us, you can" at bounding box center [175, 136] width 157 height 9
click at [249, 158] on p "Please double check your own contact details and look out for our reply (check …" at bounding box center [175, 167] width 157 height 18
click at [131, 162] on p "Please double check your own contact details and look out for our reply from th…" at bounding box center [175, 167] width 157 height 18
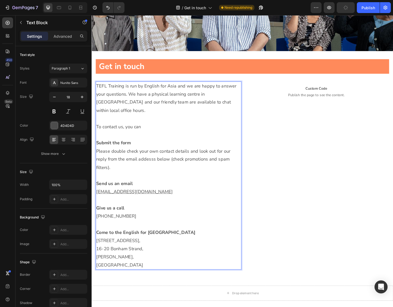
click at [159, 184] on p "Rich Text Editor. Editing area: main" at bounding box center [175, 188] width 157 height 9
click at [136, 161] on p "Please double check your own contact details and look out for our reply from th…" at bounding box center [175, 171] width 157 height 26
click at [142, 163] on p "Please double check your own contact details and look out for our reply from th…" at bounding box center [175, 171] width 157 height 26
click at [175, 166] on p "Please double check your own contact details and look out for our reply from th…" at bounding box center [175, 171] width 157 height 26
drag, startPoint x: 161, startPoint y: 162, endPoint x: 96, endPoint y: 164, distance: 65.6
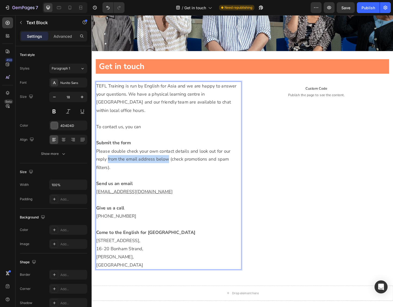
click at [96, 164] on div "TEFL Training is run by English for Asia and we are happy to answer your questi…" at bounding box center [175, 189] width 158 height 204
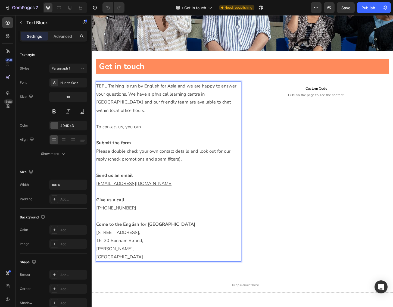
click at [173, 163] on p "Please double check your own contact details and look out for our reply (check …" at bounding box center [175, 167] width 157 height 18
click at [99, 163] on p "Please double check your own contact details and look out for our reply (check …" at bounding box center [175, 167] width 157 height 18
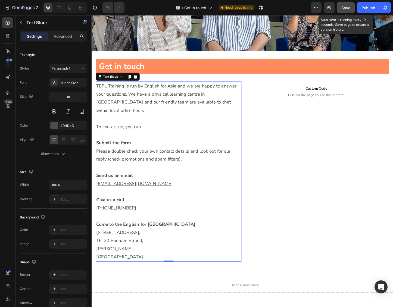
click at [350, 9] on span "Save" at bounding box center [346, 7] width 9 height 5
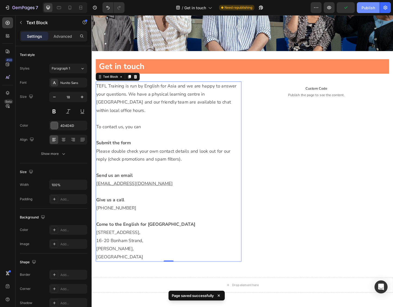
click at [364, 7] on div "Publish" at bounding box center [369, 8] width 14 height 6
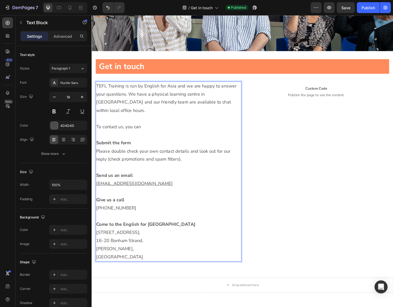
click at [165, 239] on strong "Come to the English for Asia learning centre" at bounding box center [150, 242] width 107 height 7
click at [186, 239] on strong "Come to the English for Asia Learning centre" at bounding box center [150, 242] width 107 height 7
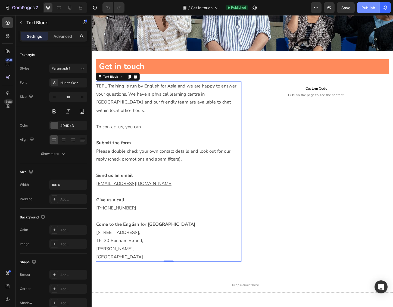
click at [363, 6] on div "Publish" at bounding box center [369, 8] width 14 height 6
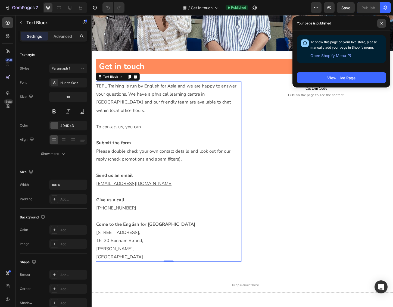
click at [382, 24] on icon at bounding box center [382, 23] width 2 height 2
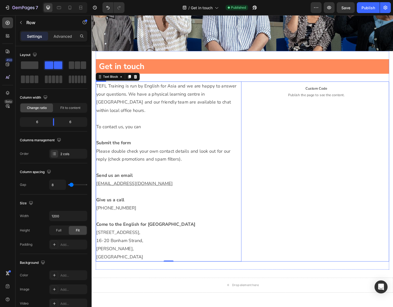
click at [333, 134] on div "Custom Code Publish the page to see the content. Custom Code" at bounding box center [335, 184] width 158 height 195
click at [159, 123] on p "Rich Text Editor. Editing area: main" at bounding box center [175, 127] width 157 height 9
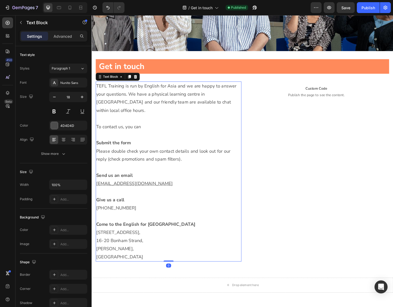
scroll to position [0, 0]
